Goal: Obtain resource: Obtain resource

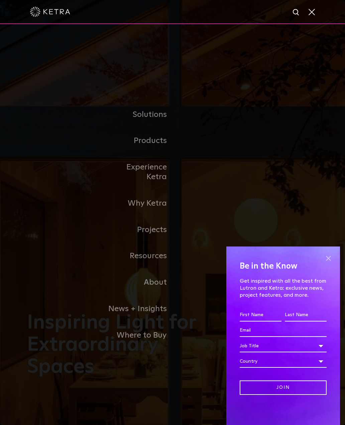
click at [330, 261] on span at bounding box center [329, 258] width 10 height 10
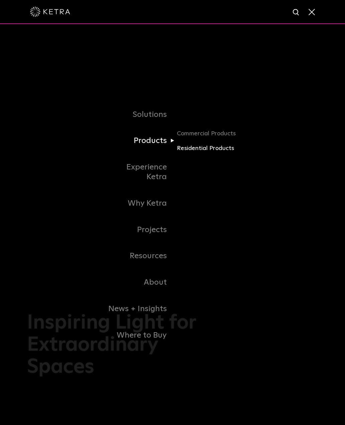
click at [199, 153] on link "Residential Products" at bounding box center [209, 148] width 64 height 10
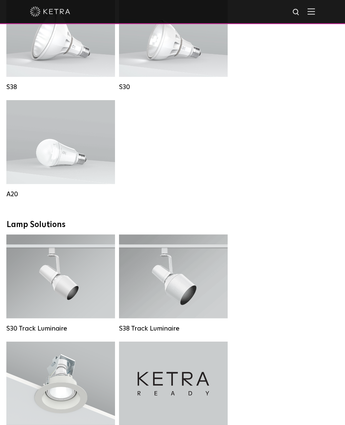
scroll to position [530, 0]
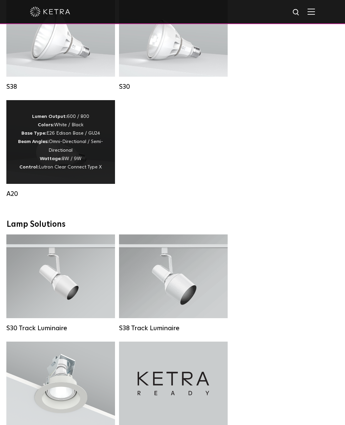
click at [56, 155] on div "Lumen Output: 600 / 800 Colors: White / Black Base Type: E26 Edison Base / GU24…" at bounding box center [60, 141] width 89 height 59
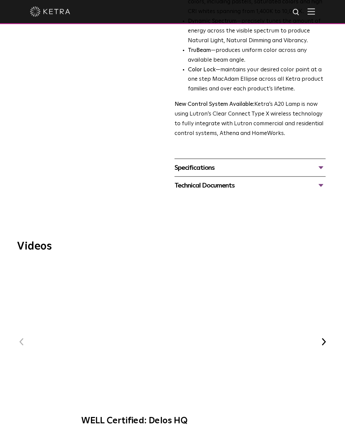
scroll to position [231, 0]
click at [209, 162] on div "Specifications" at bounding box center [250, 167] width 151 height 11
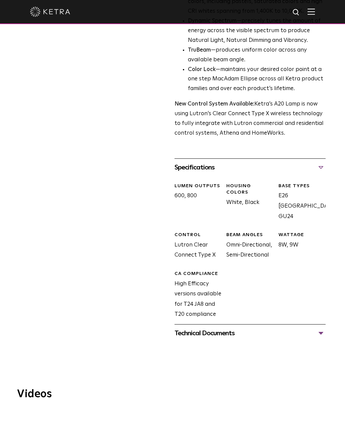
click at [318, 328] on div "Technical Documents" at bounding box center [250, 333] width 151 height 11
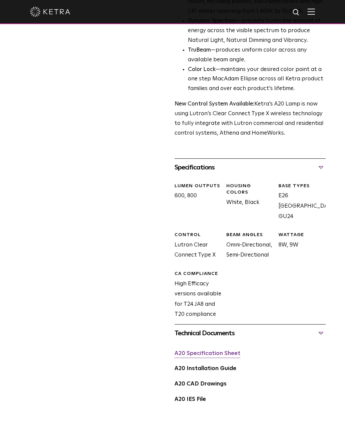
click at [211, 350] on link "A20 Specification Sheet" at bounding box center [208, 353] width 66 height 6
